Goal: Information Seeking & Learning: Learn about a topic

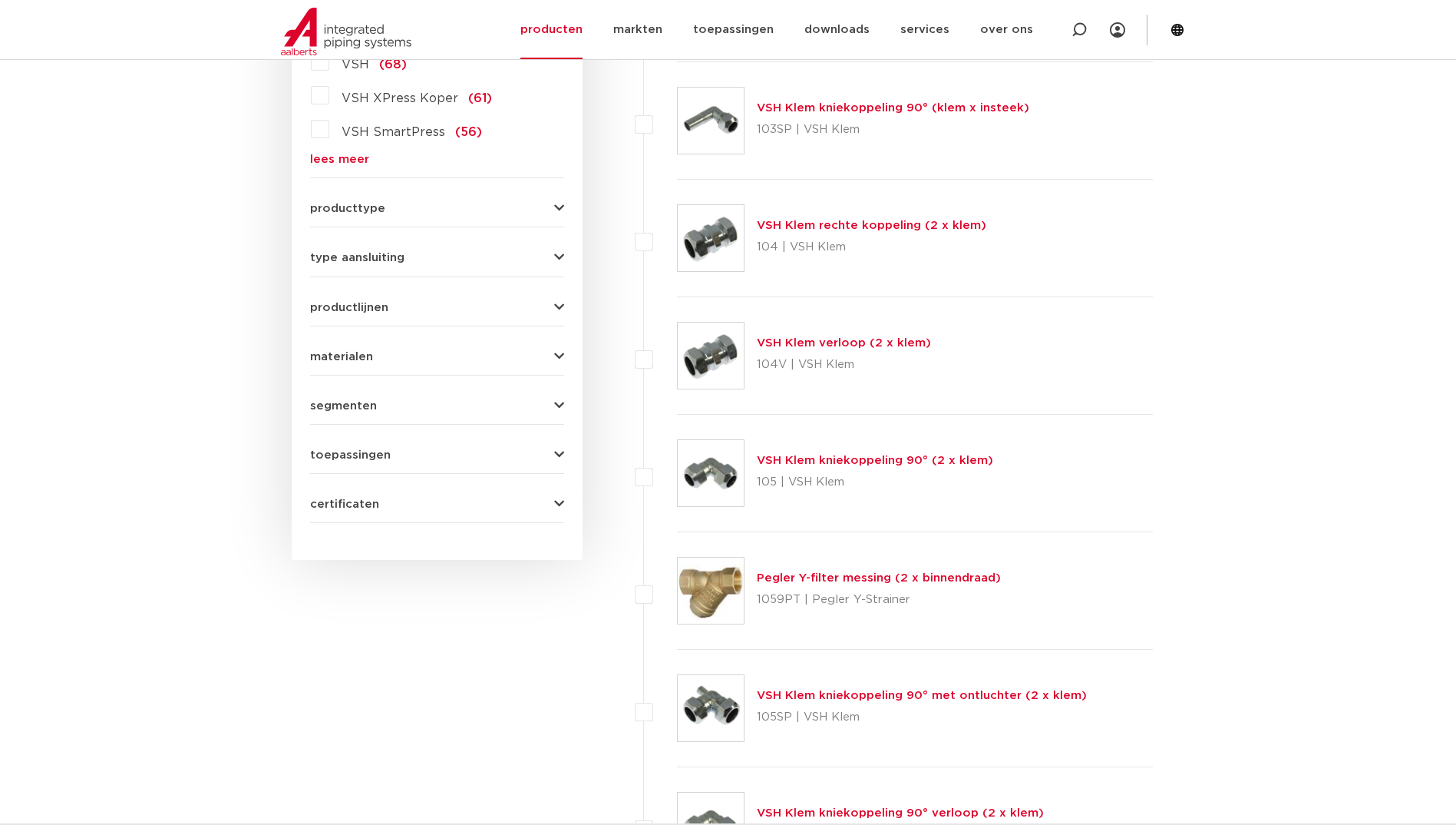
scroll to position [510, 0]
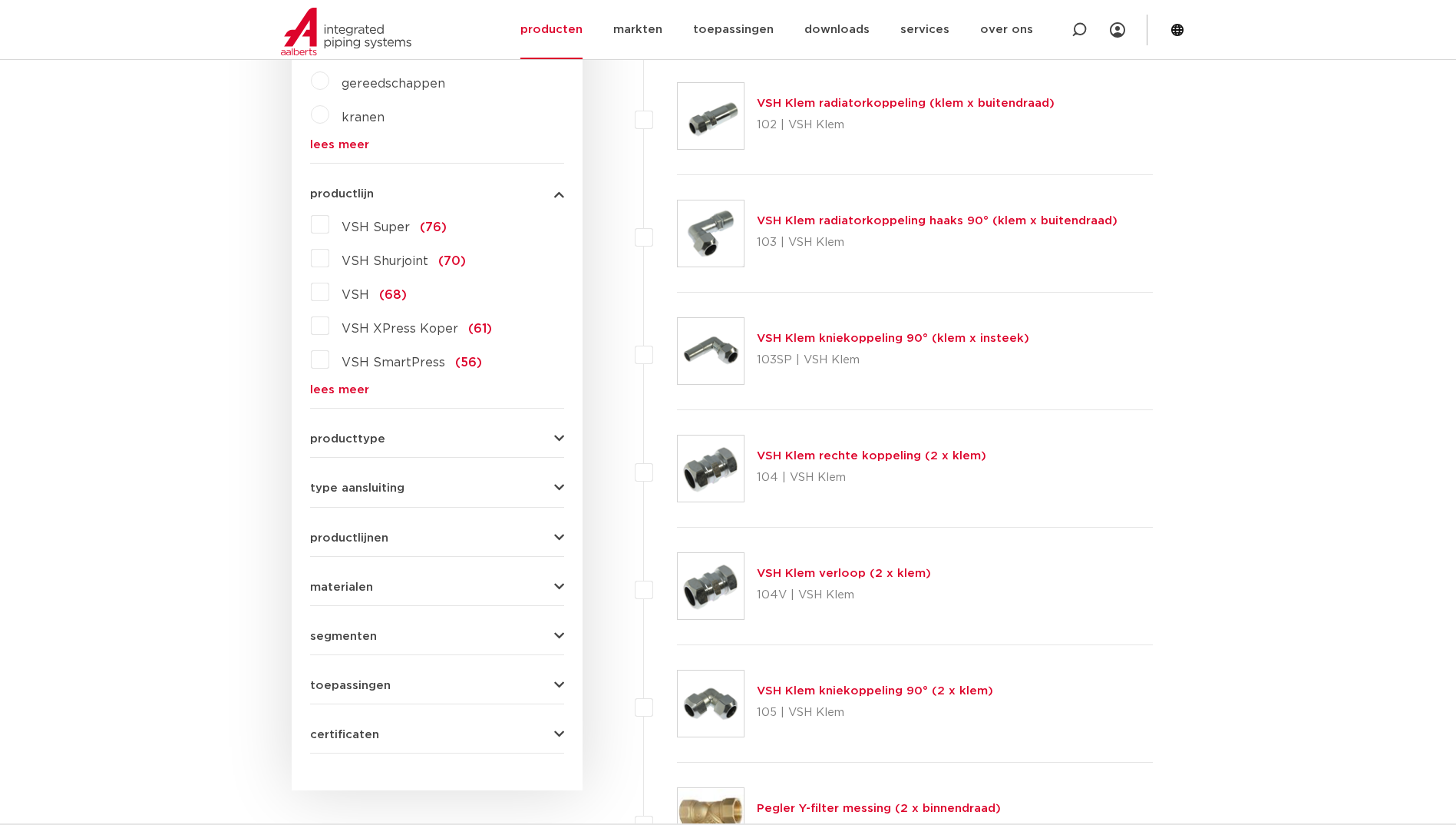
click at [350, 389] on link "lees meer" at bounding box center [436, 389] width 254 height 12
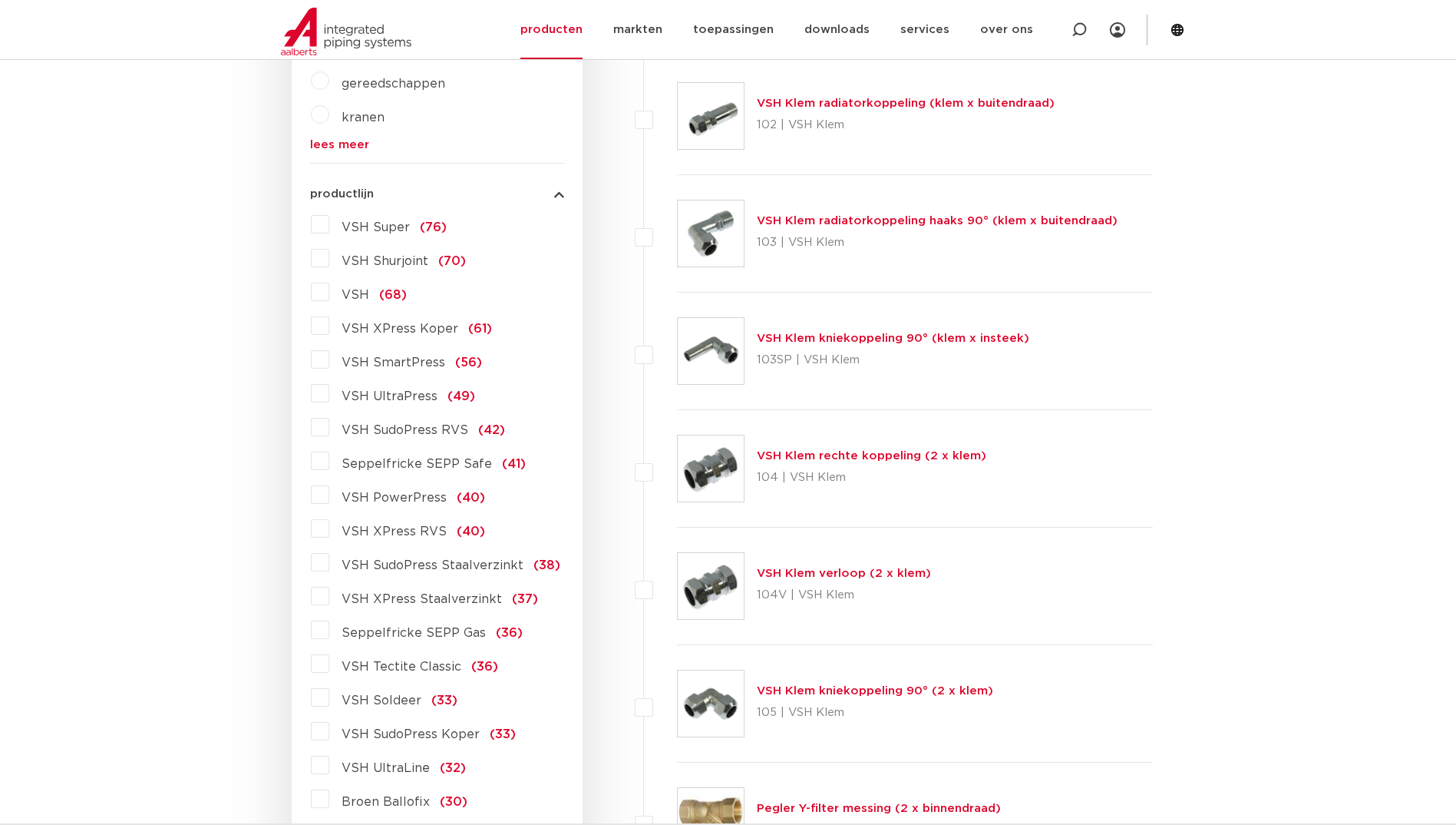
click at [395, 736] on span "VSH SudoPress Koper" at bounding box center [410, 734] width 138 height 13
click at [0, 0] on input "VSH SudoPress Koper (33)" at bounding box center [0, 0] width 0 height 0
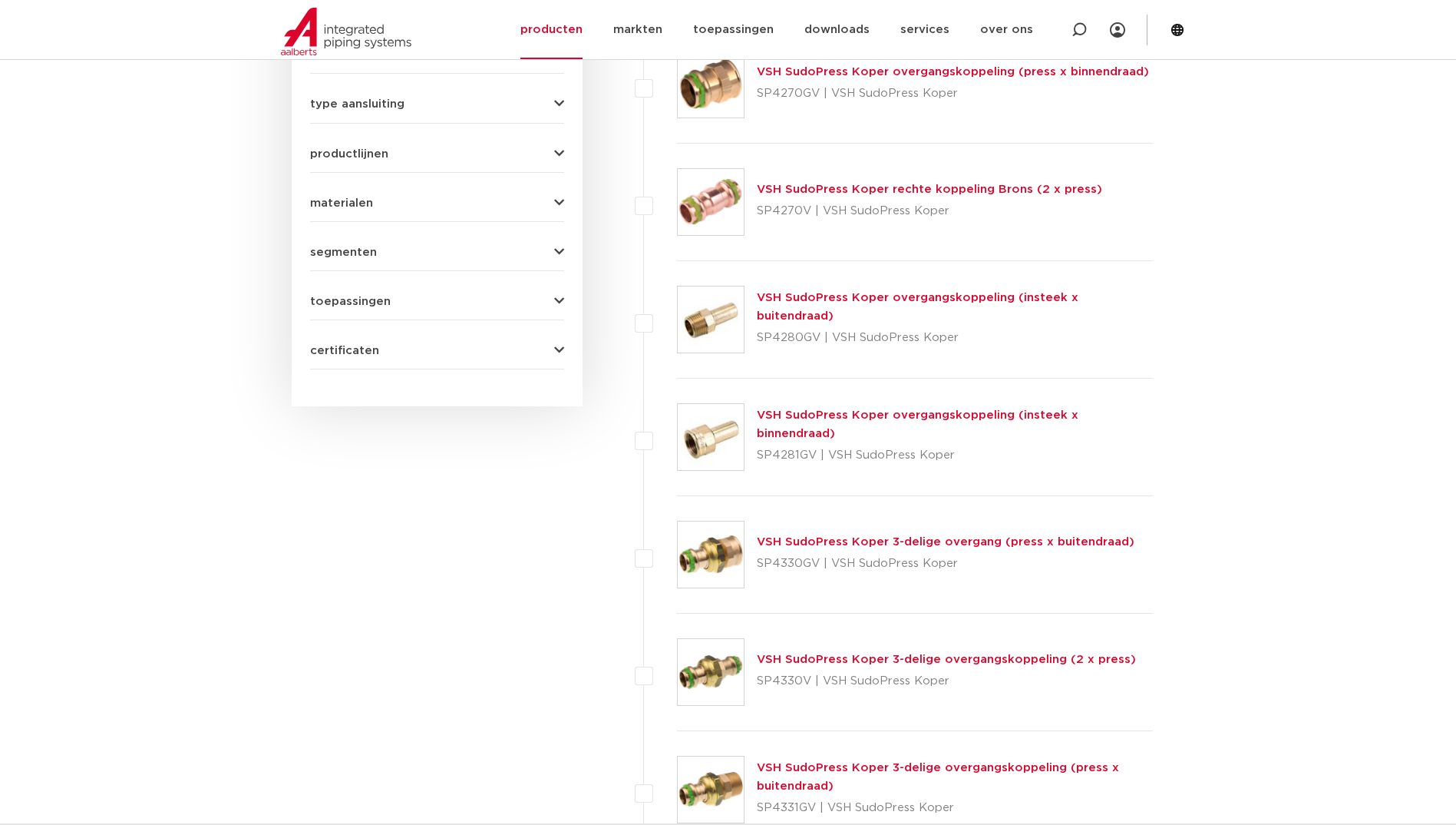
scroll to position [1201, 0]
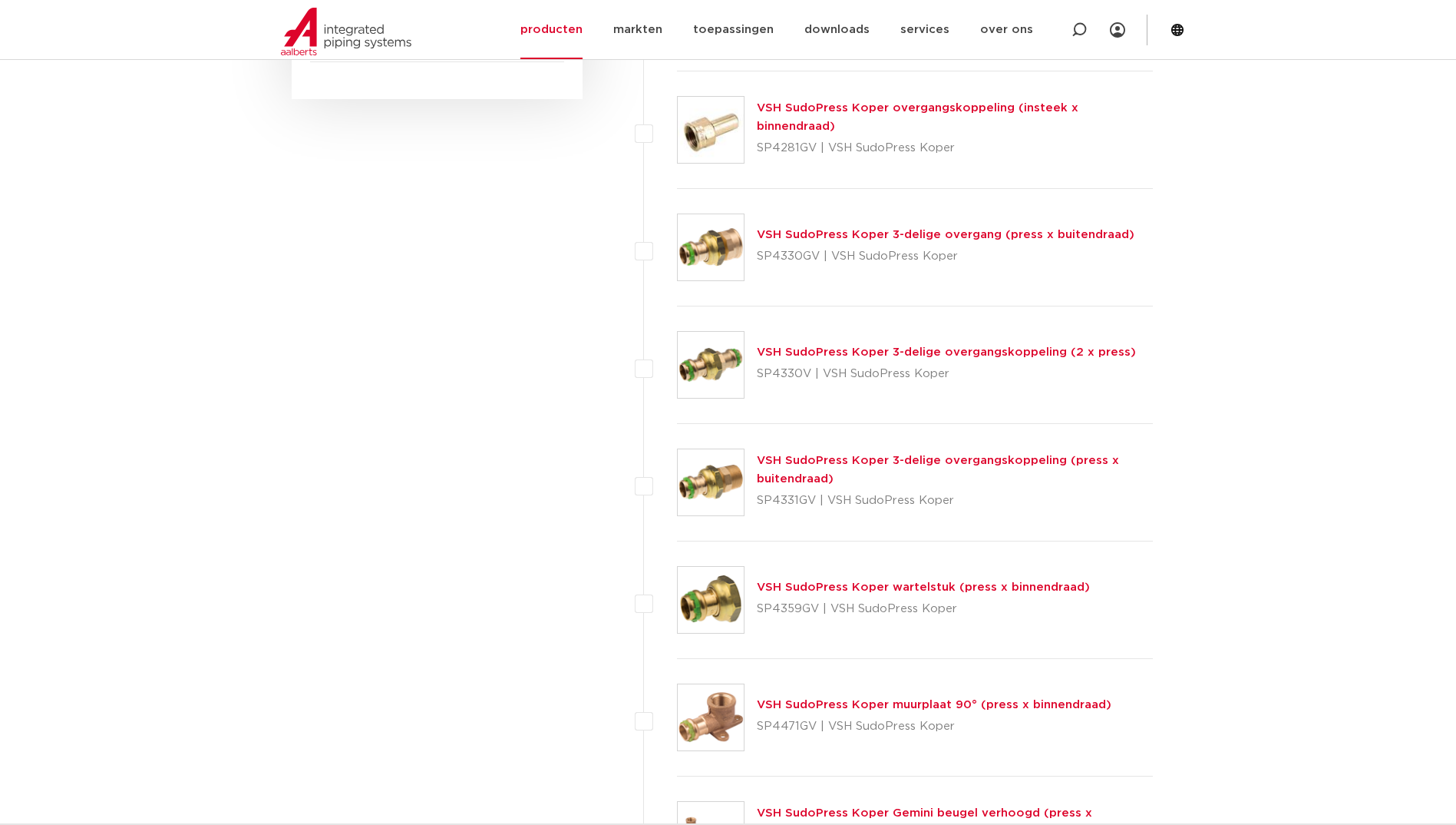
click at [861, 462] on link "VSH SudoPress Koper 3-delige overgangskoppeling (press x buitendraad)" at bounding box center [938, 470] width 363 height 30
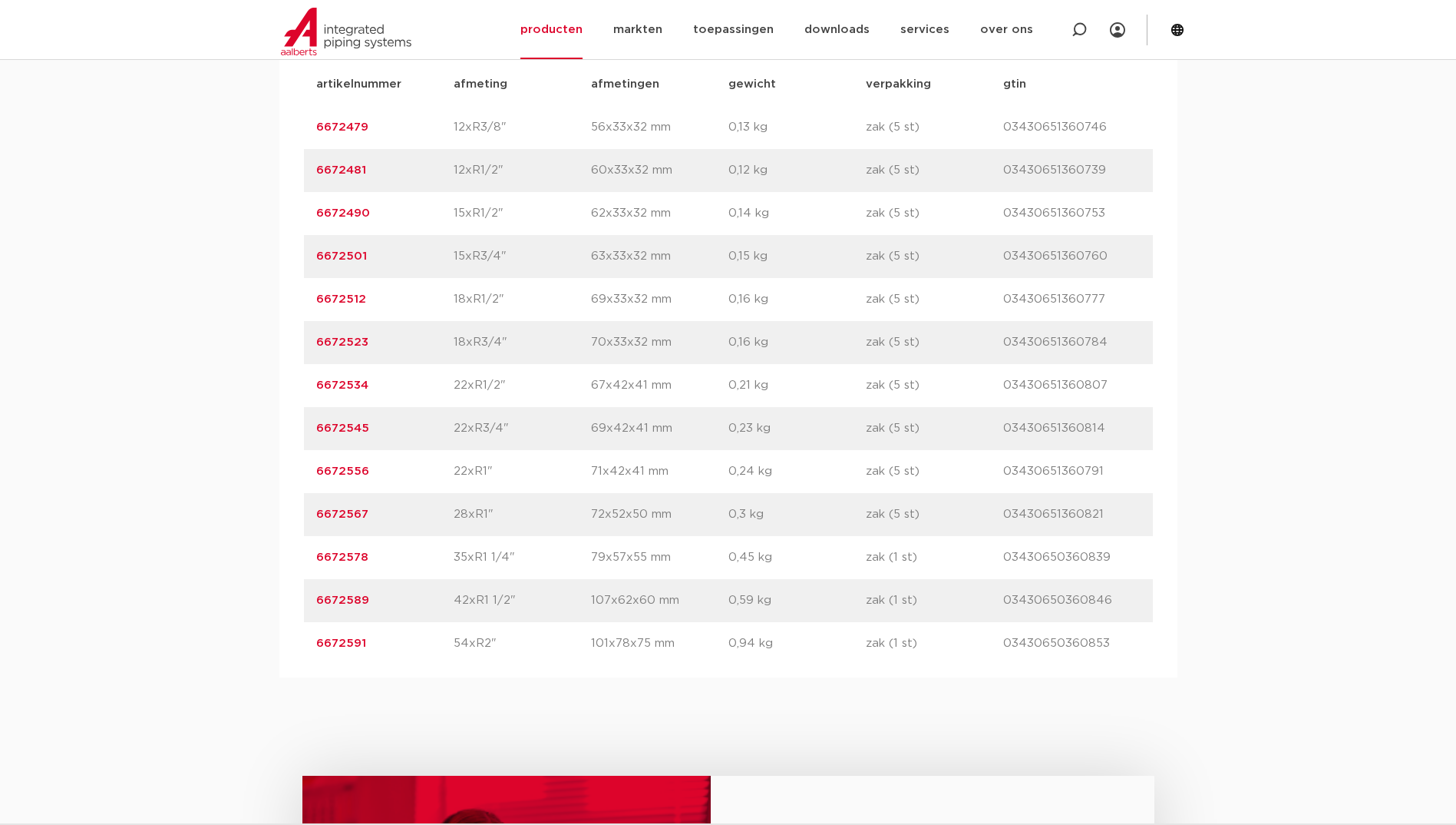
scroll to position [998, 0]
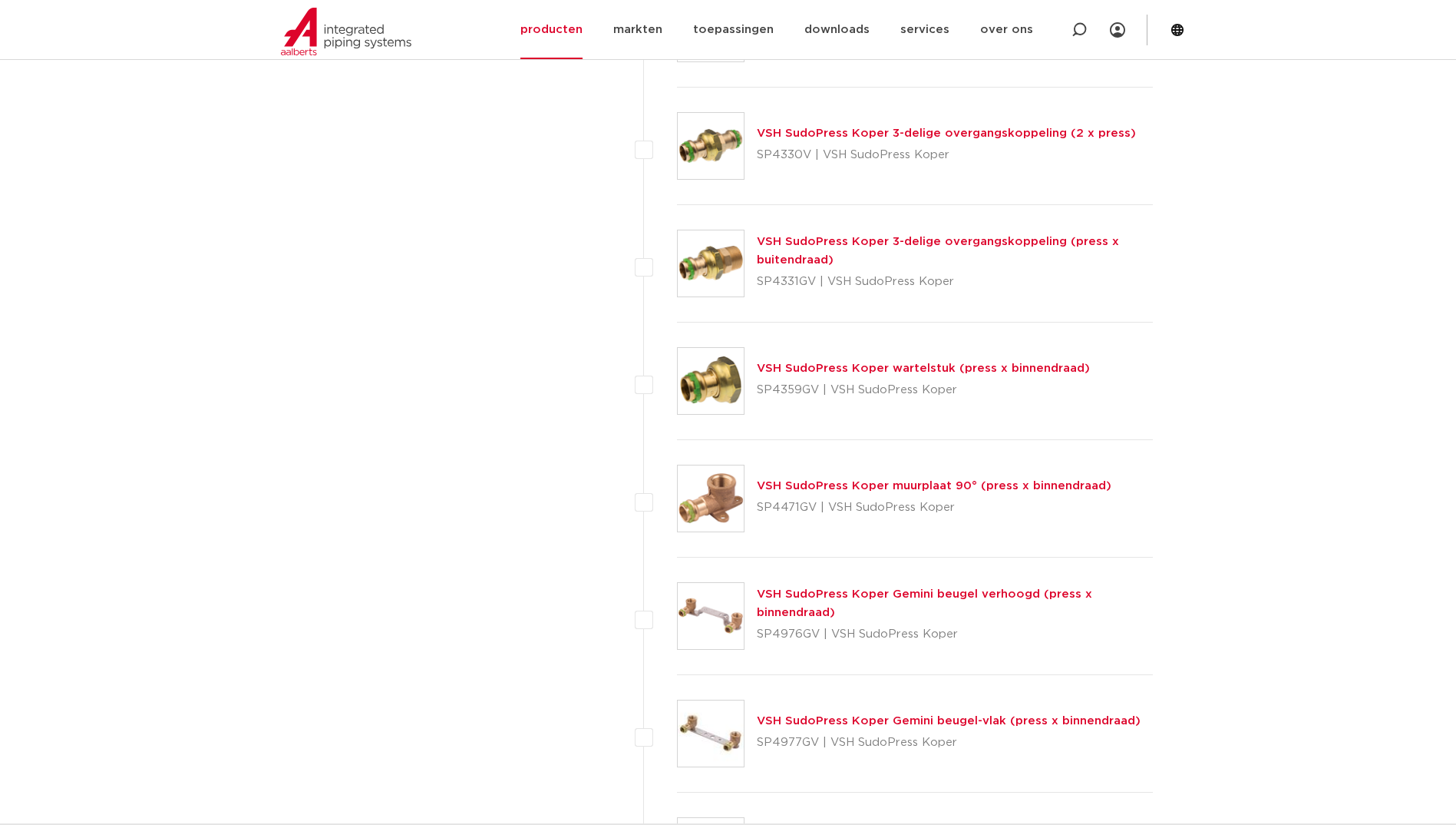
scroll to position [1201, 0]
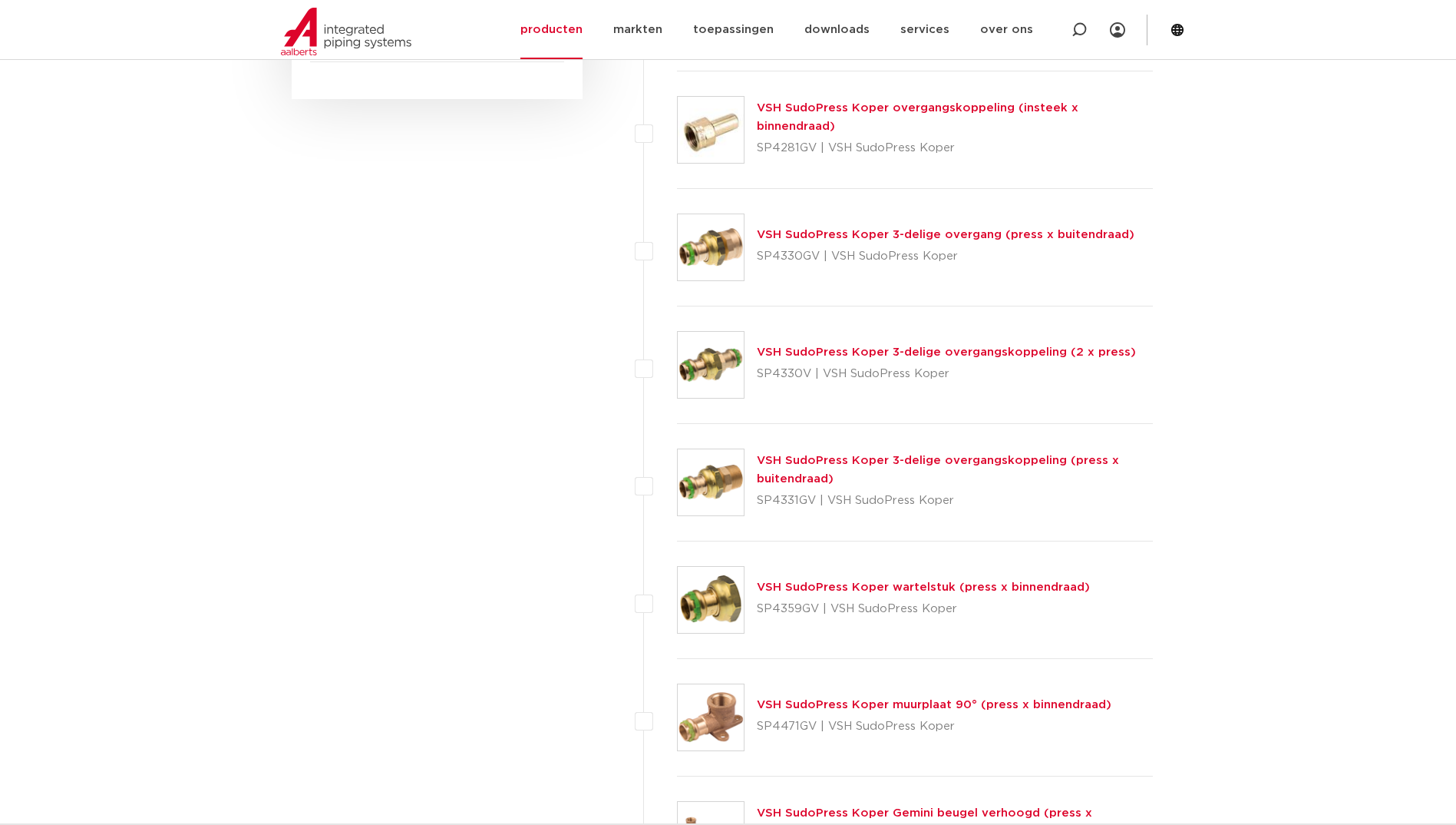
click at [846, 586] on link "VSH SudoPress Koper wartelstuk (press x binnendraad)" at bounding box center [924, 587] width 333 height 12
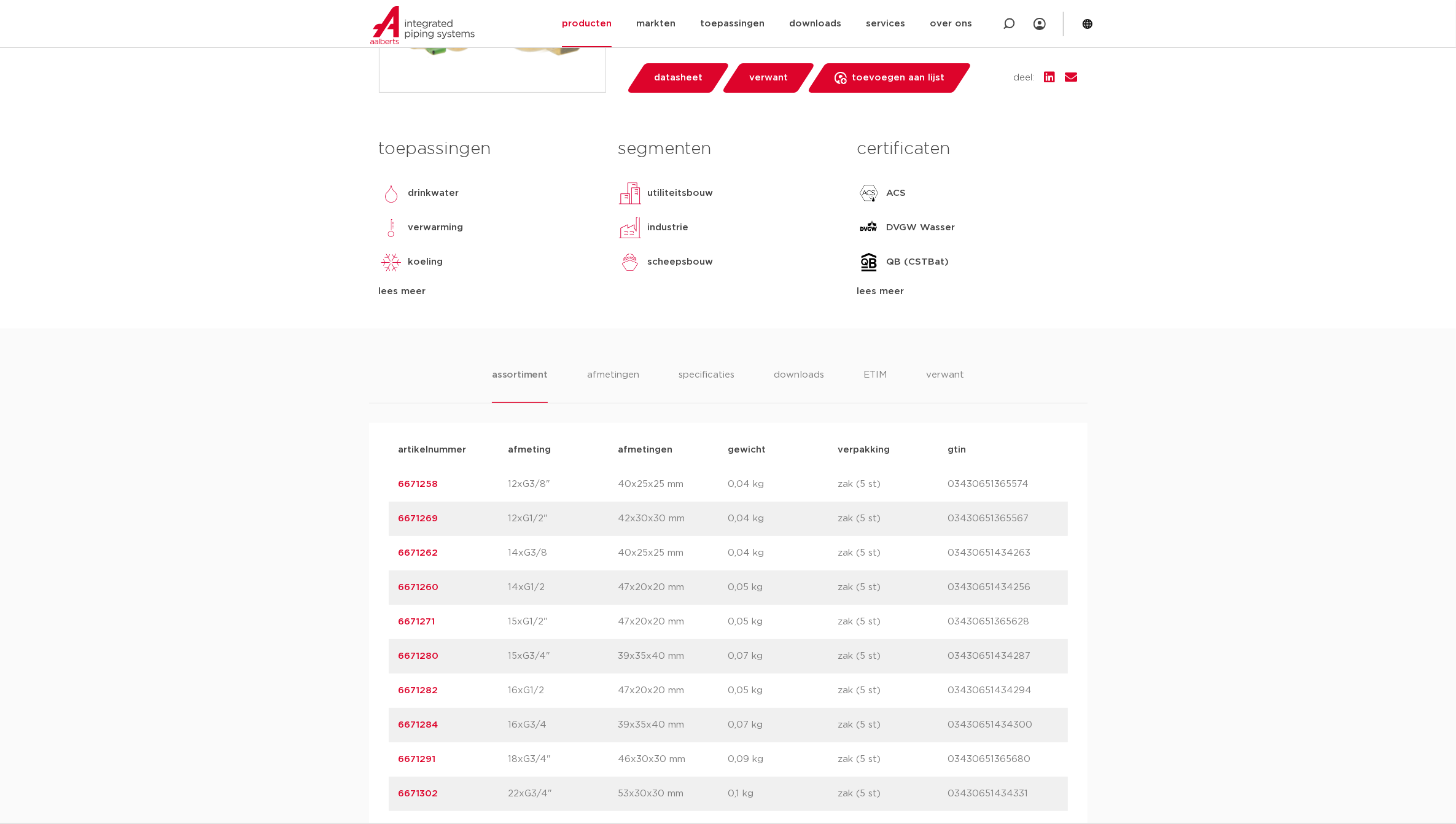
scroll to position [291, 0]
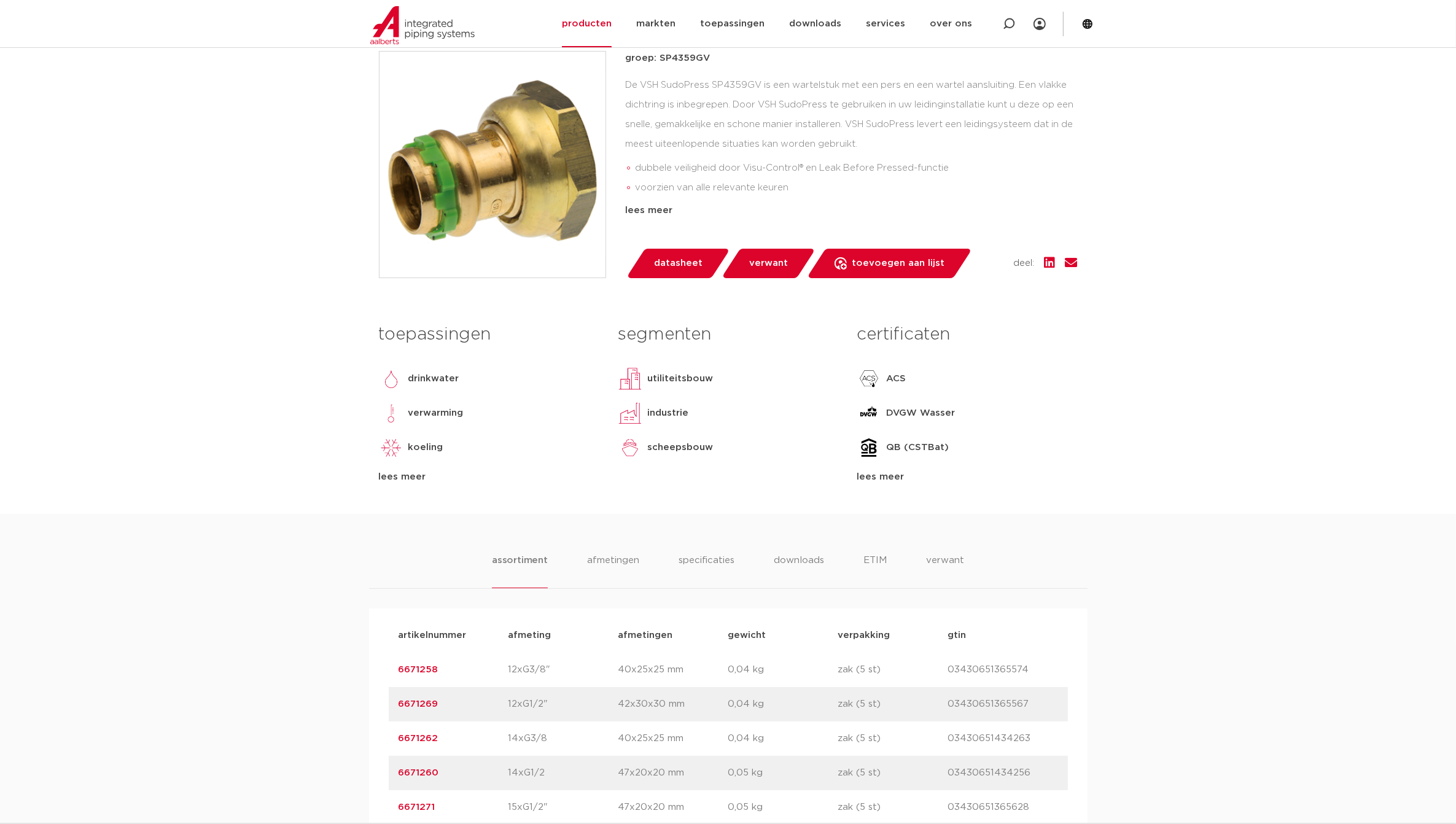
click at [542, 183] on img at bounding box center [492, 164] width 226 height 226
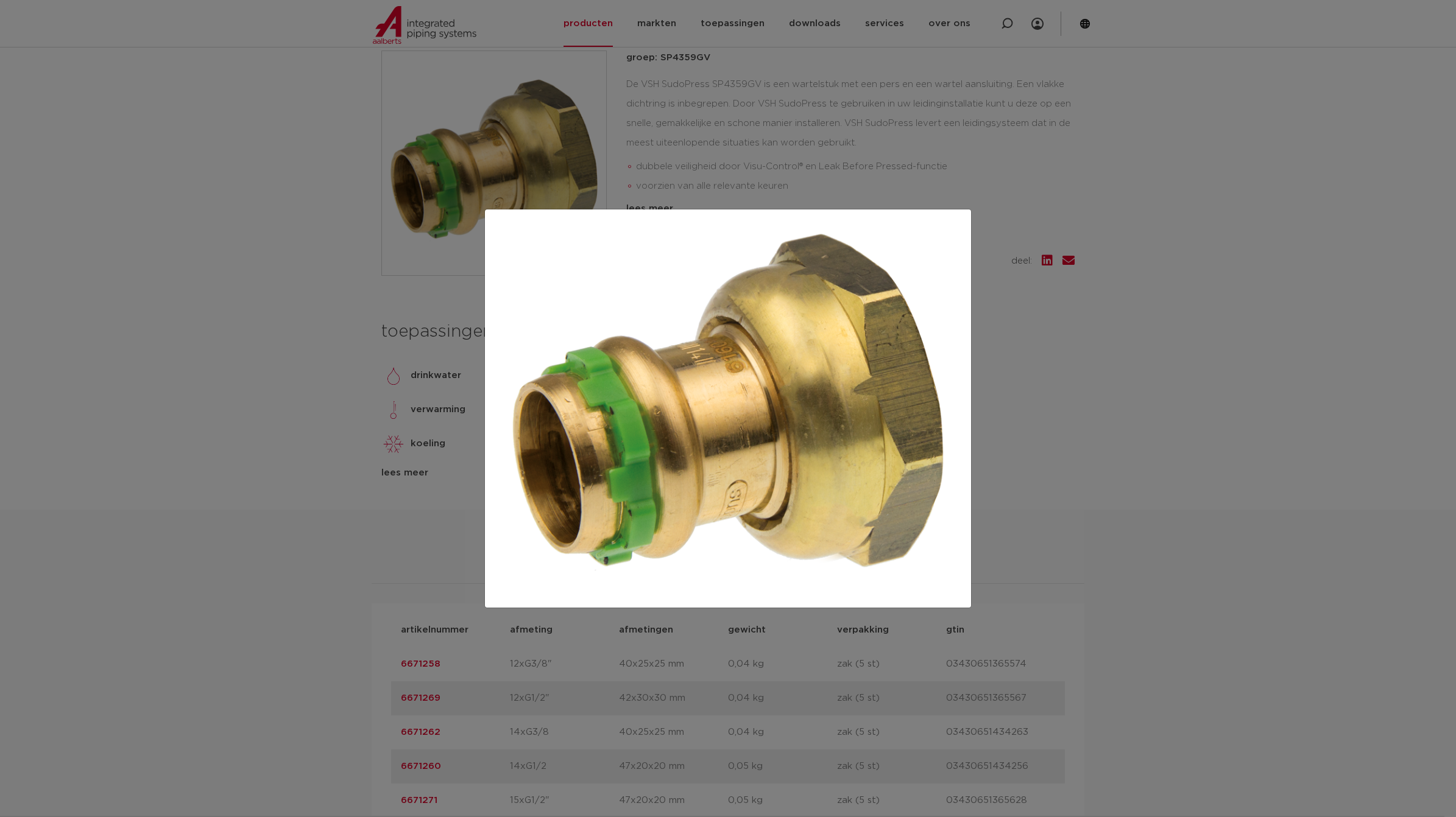
click at [185, 348] on div at bounding box center [728, 408] width 1456 height 817
